Goal: Task Accomplishment & Management: Complete application form

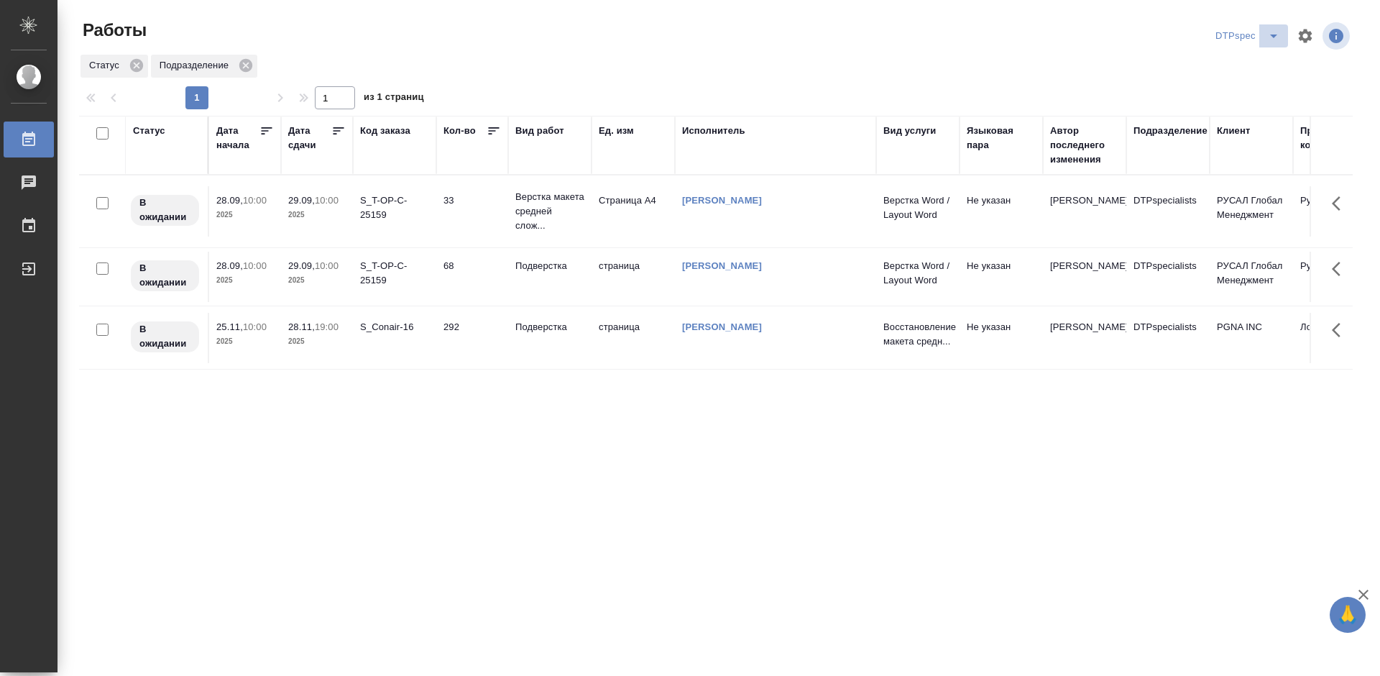
click at [1278, 35] on icon "split button" at bounding box center [1273, 35] width 17 height 17
click at [1261, 86] on li "Верстка_Дизайн" at bounding box center [1250, 87] width 101 height 23
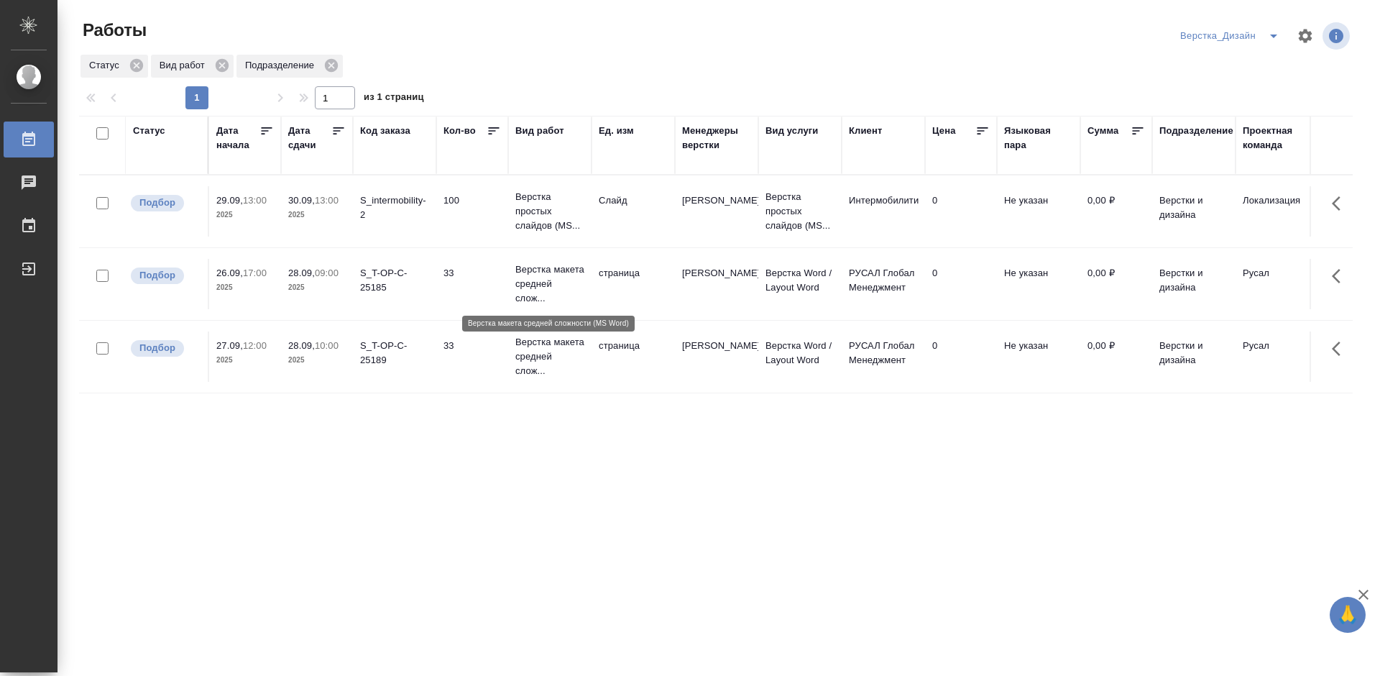
click at [541, 274] on p "Верстка макета средней слож..." at bounding box center [550, 283] width 69 height 43
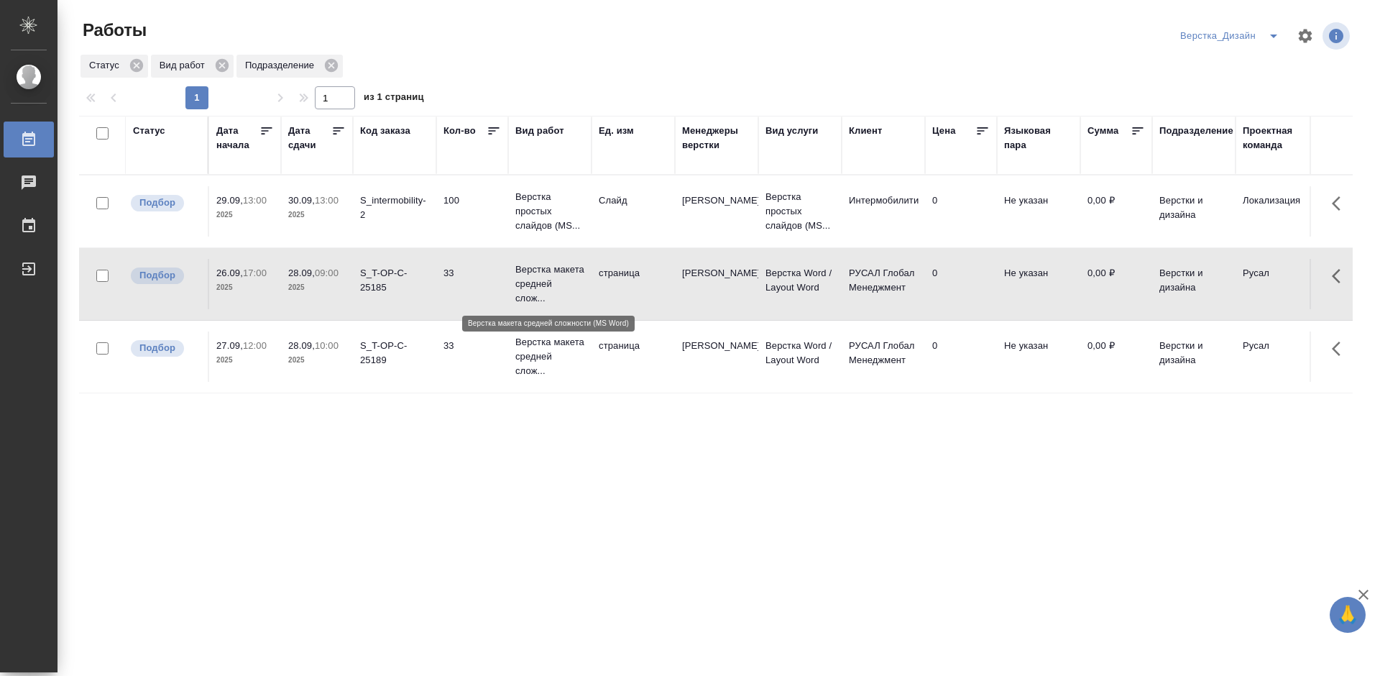
click at [541, 274] on p "Верстка макета средней слож..." at bounding box center [550, 283] width 69 height 43
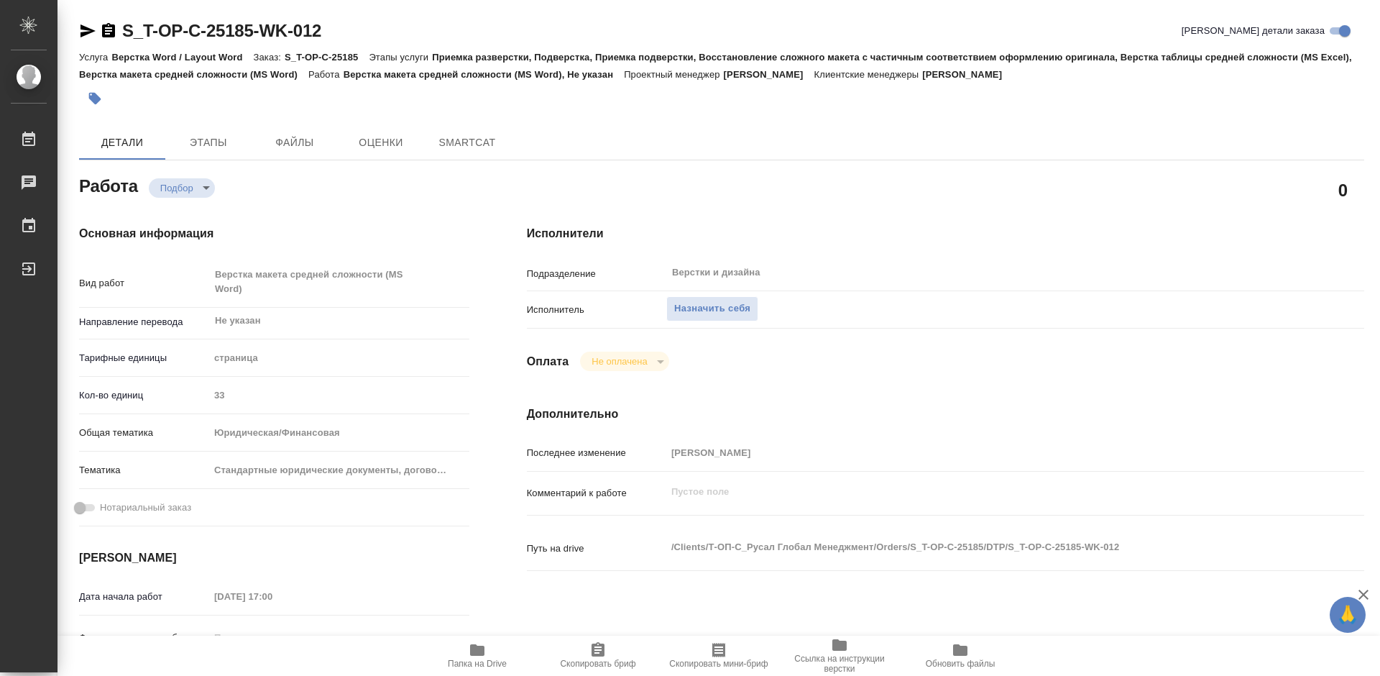
type textarea "x"
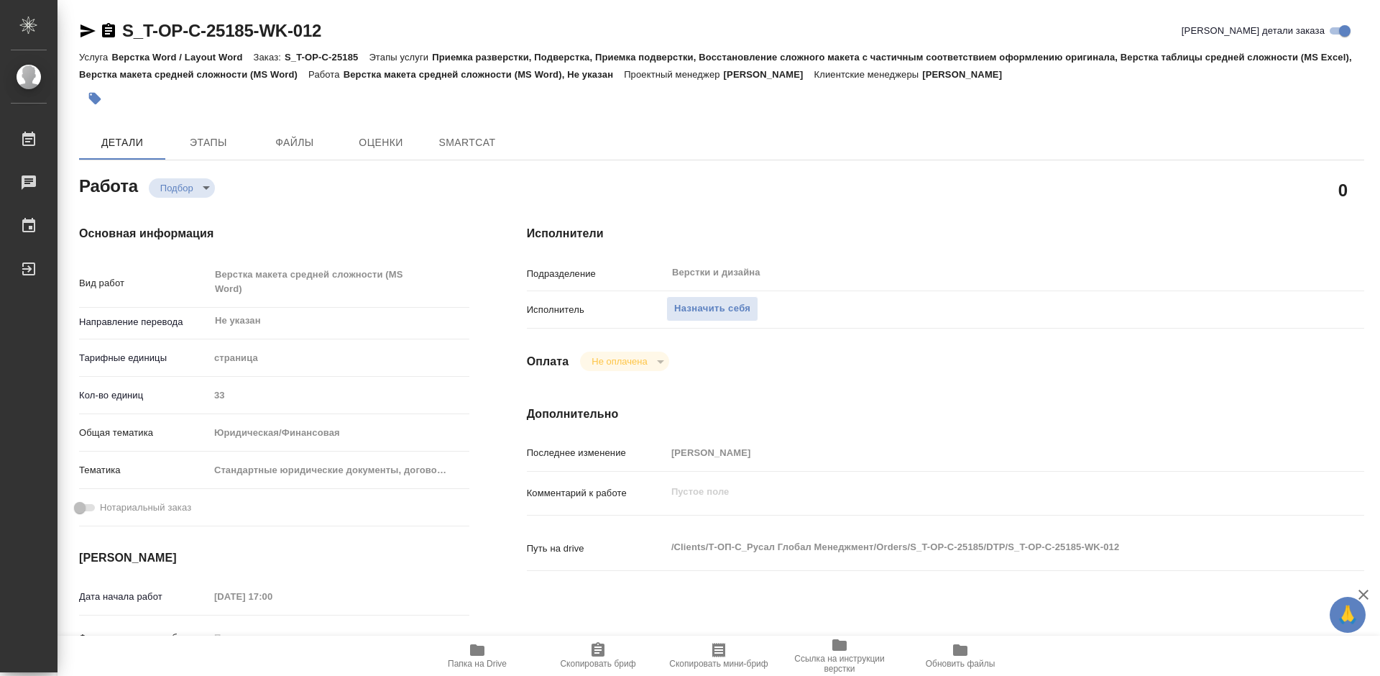
type textarea "x"
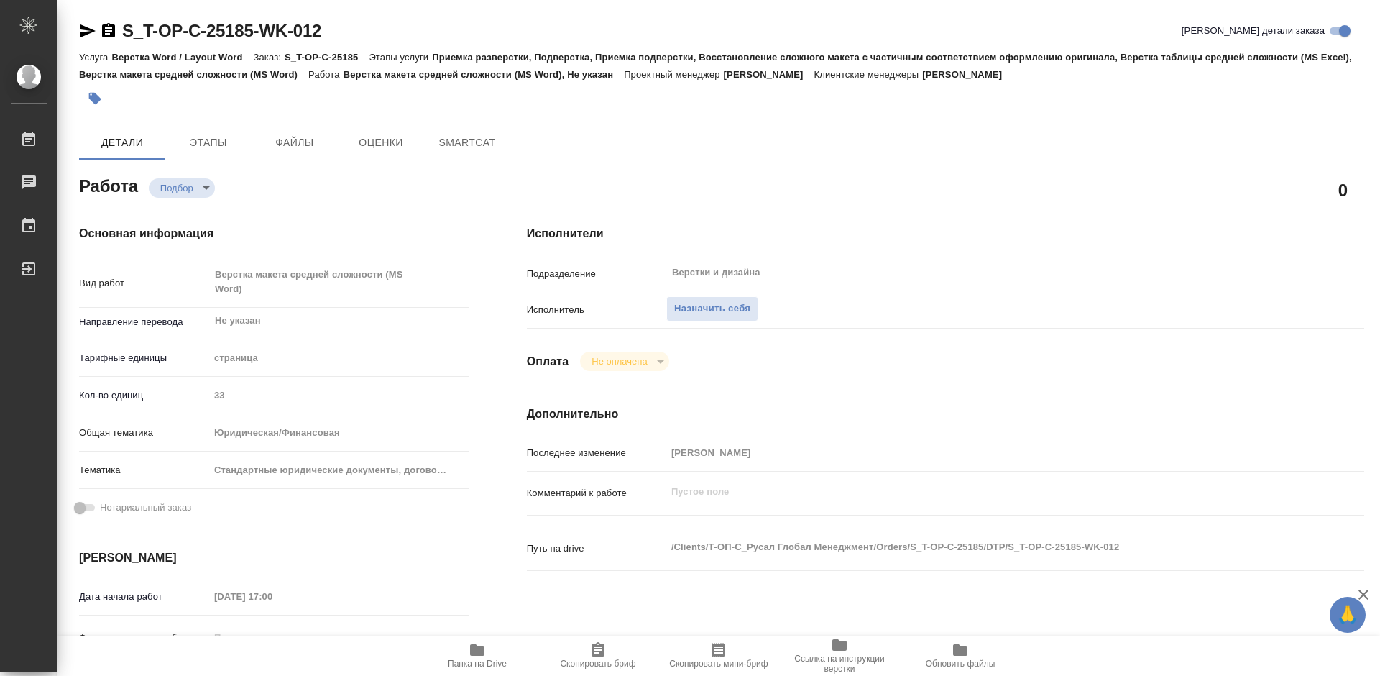
type textarea "x"
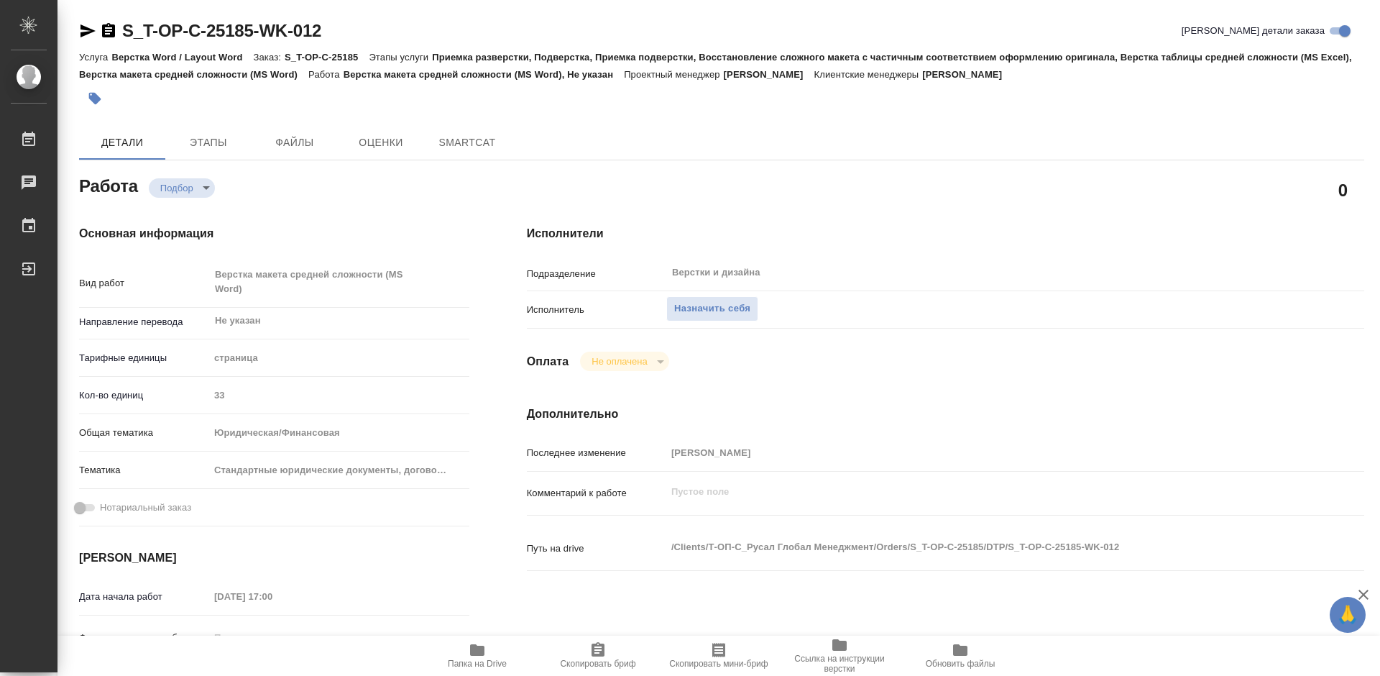
type textarea "x"
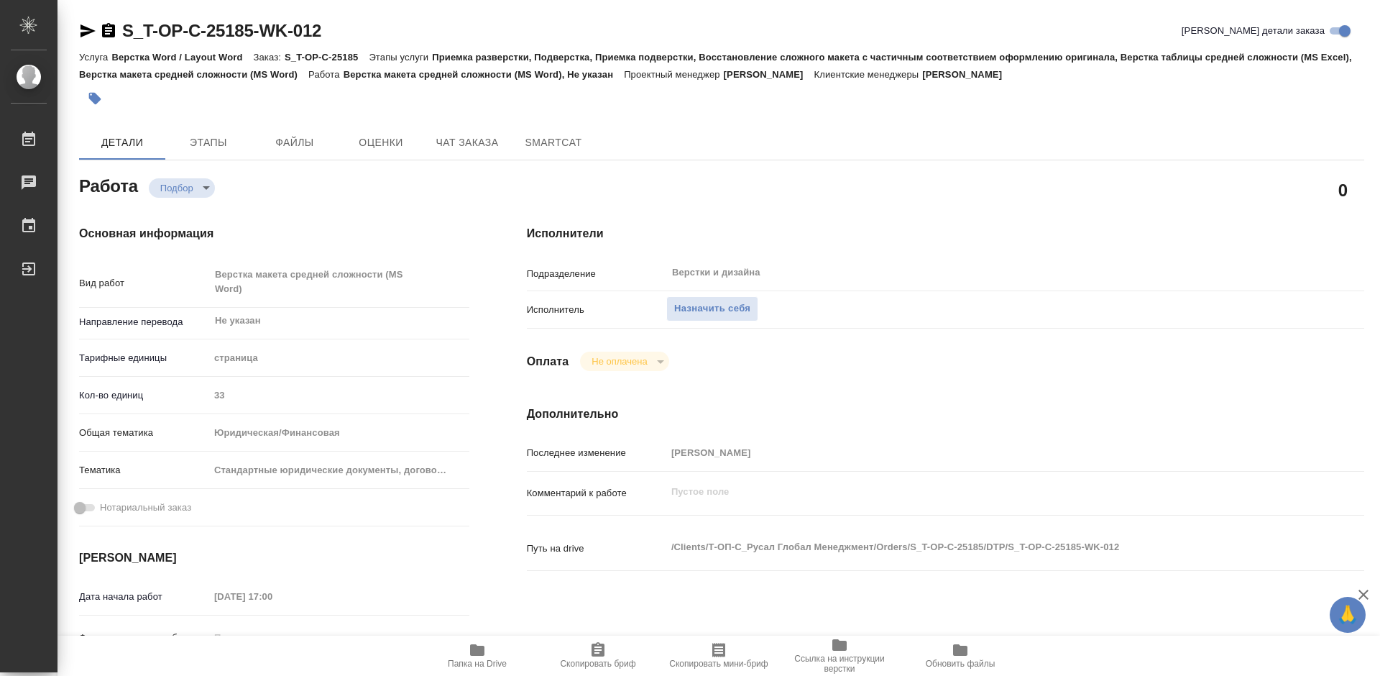
type textarea "x"
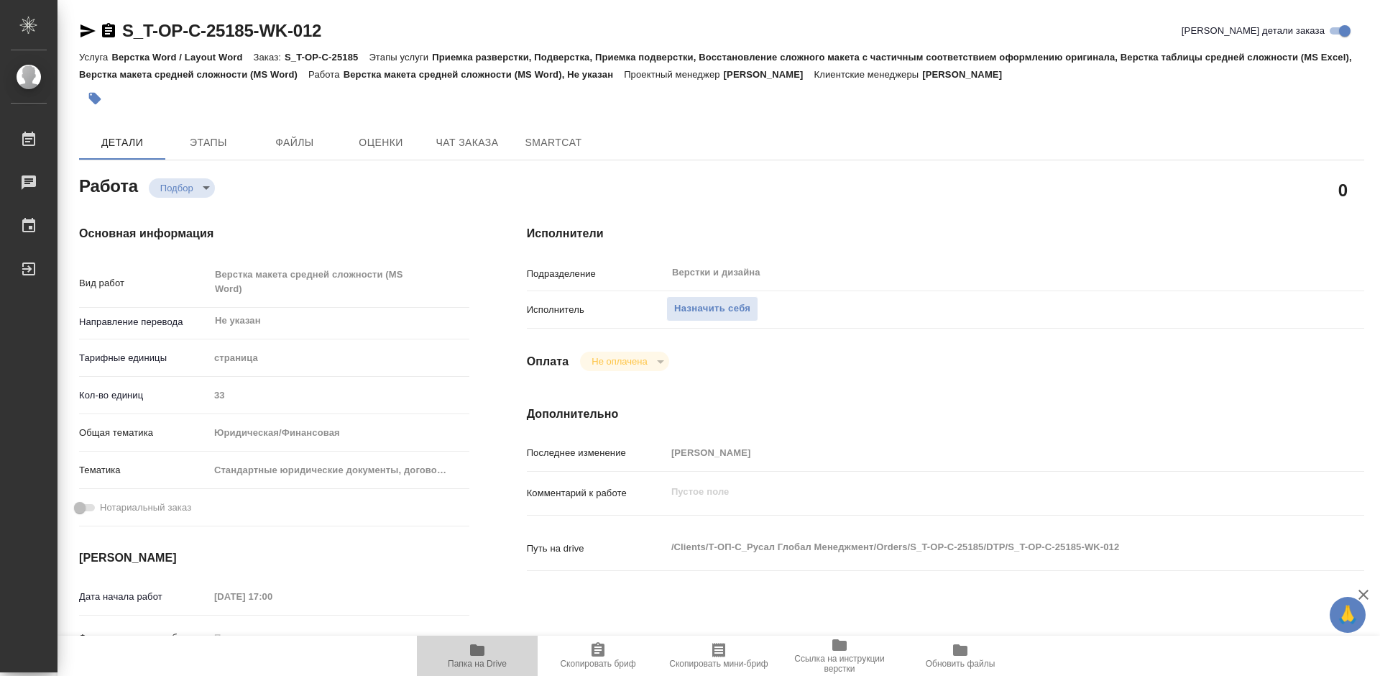
click at [470, 656] on icon "button" at bounding box center [477, 649] width 17 height 17
type textarea "x"
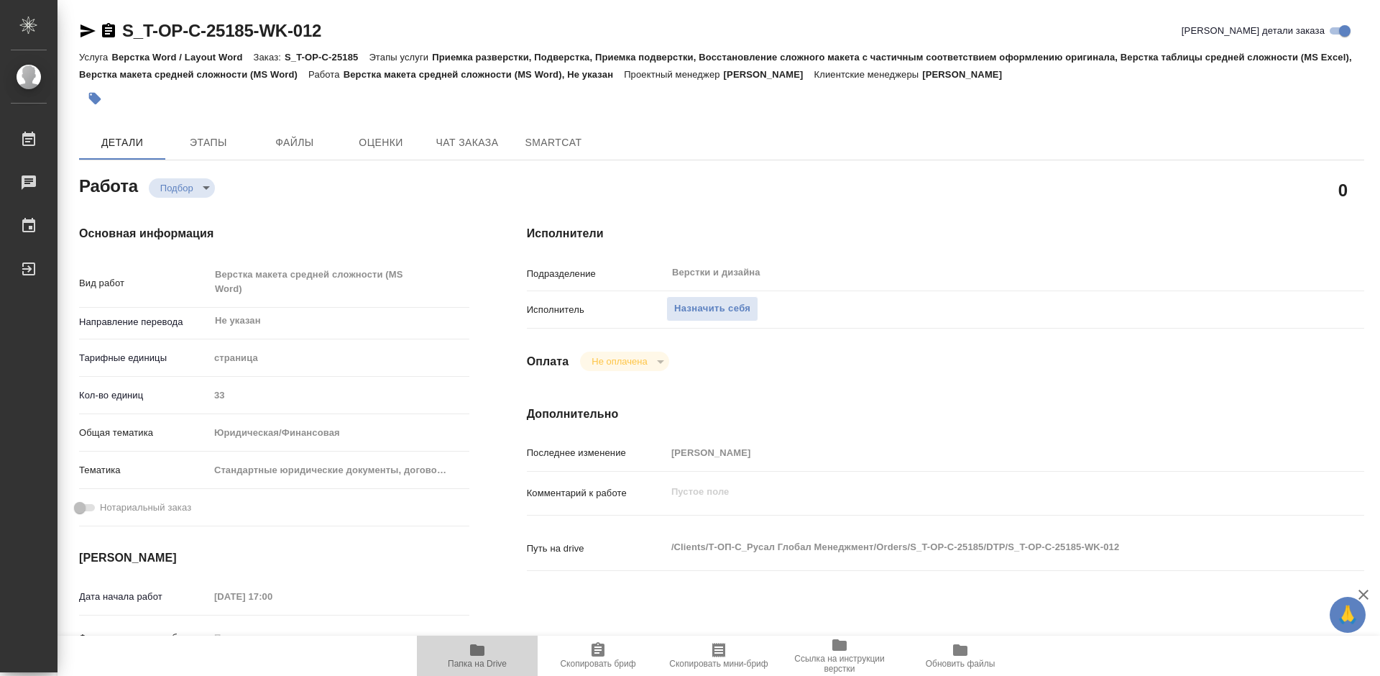
type textarea "x"
